Goal: Transaction & Acquisition: Purchase product/service

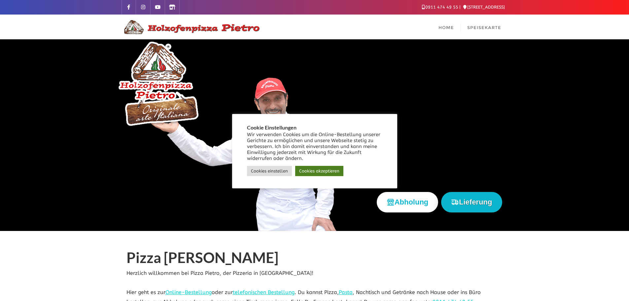
click at [321, 169] on link "Cookies akzeptieren" at bounding box center [319, 171] width 48 height 10
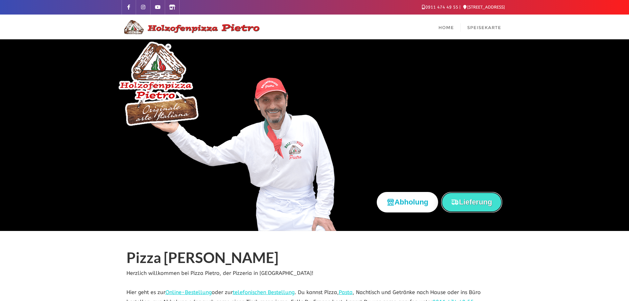
click at [474, 204] on button "Lieferung" at bounding box center [471, 202] width 61 height 20
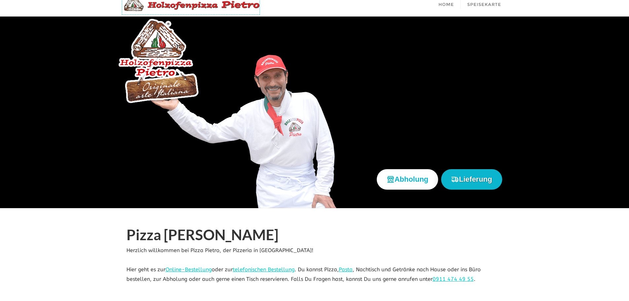
scroll to position [66, 0]
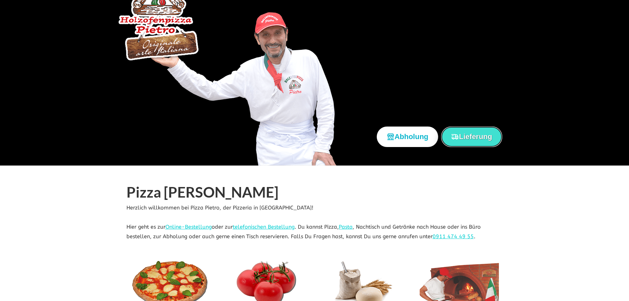
click at [465, 133] on button "Lieferung" at bounding box center [471, 137] width 61 height 20
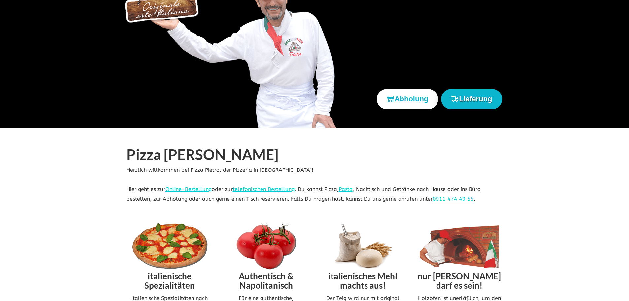
scroll to position [198, 0]
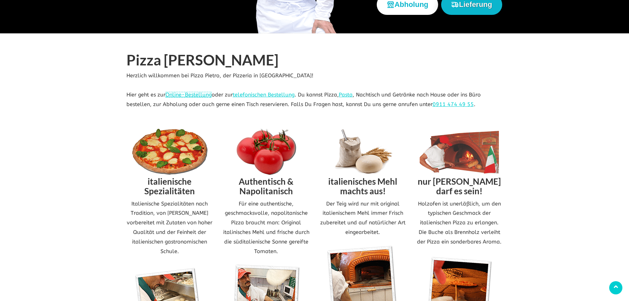
click at [197, 94] on link "Online-Bestellung" at bounding box center [189, 95] width 46 height 6
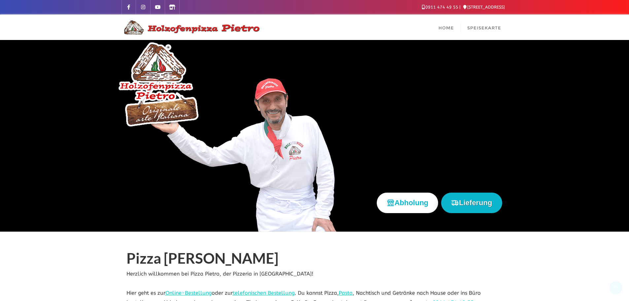
scroll to position [199, 0]
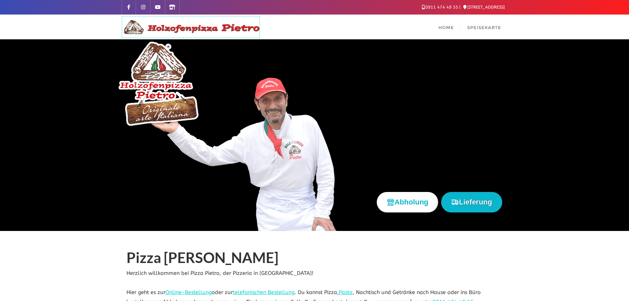
click at [180, 27] on img at bounding box center [191, 27] width 139 height 16
